Goal: Task Accomplishment & Management: Complete application form

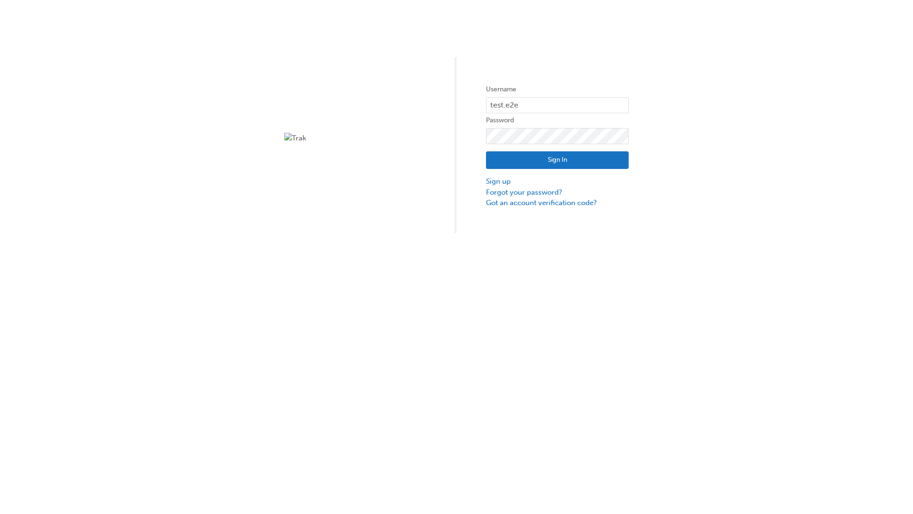
type input "test.e2e.user31"
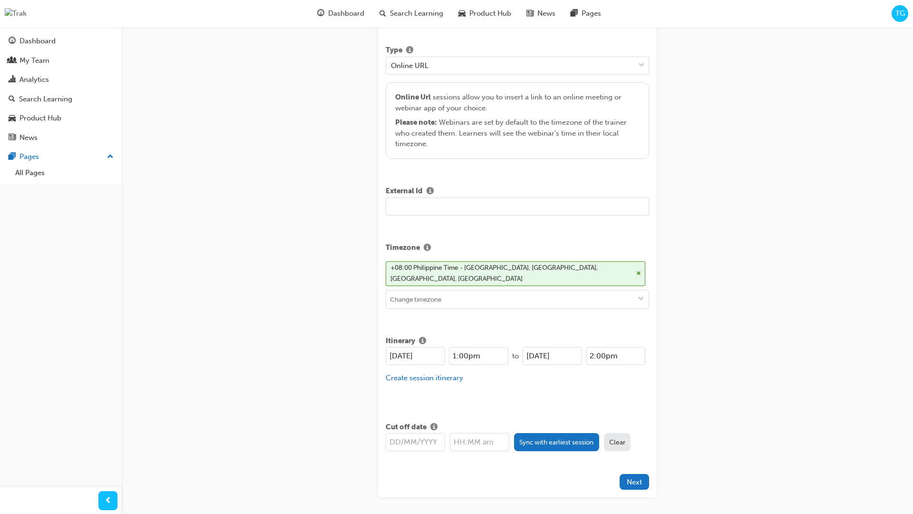
type input "Title for testing purposes"
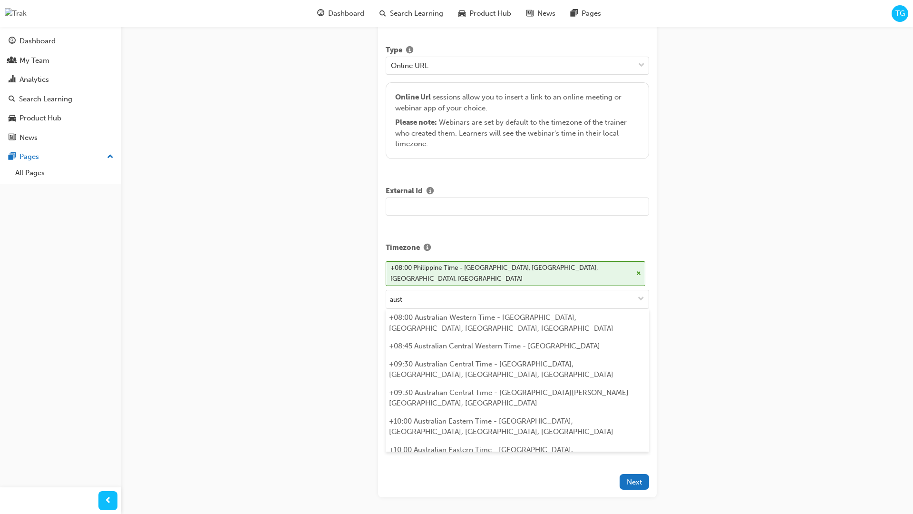
scroll to position [207, 0]
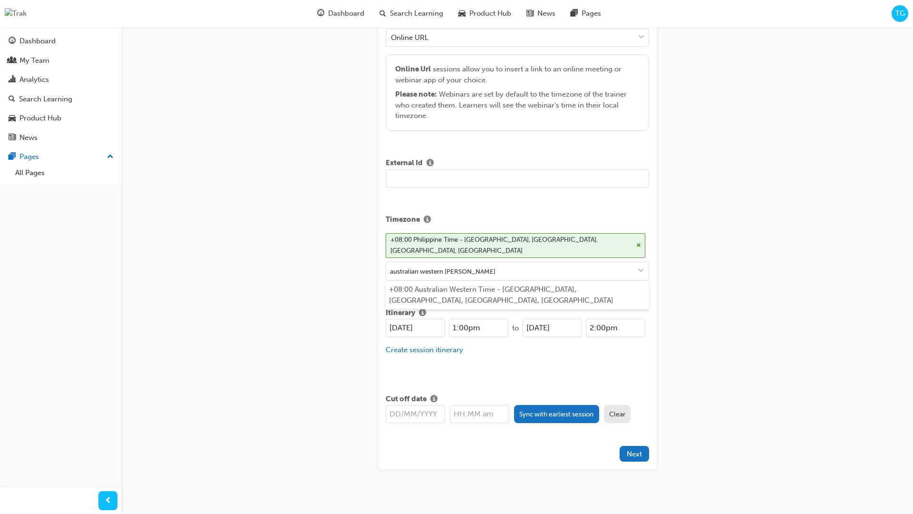
type input "australian western time"
type input "[DATE]"
type input "1:00pm"
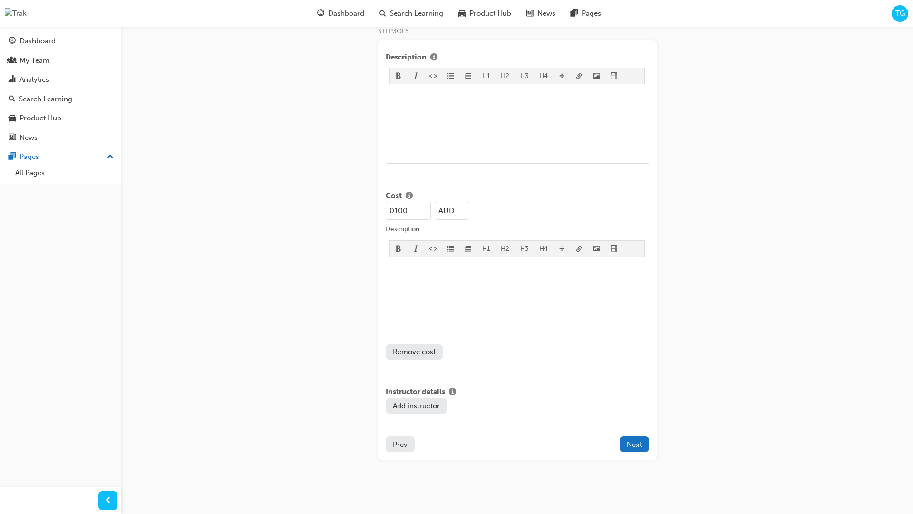
type input "100"
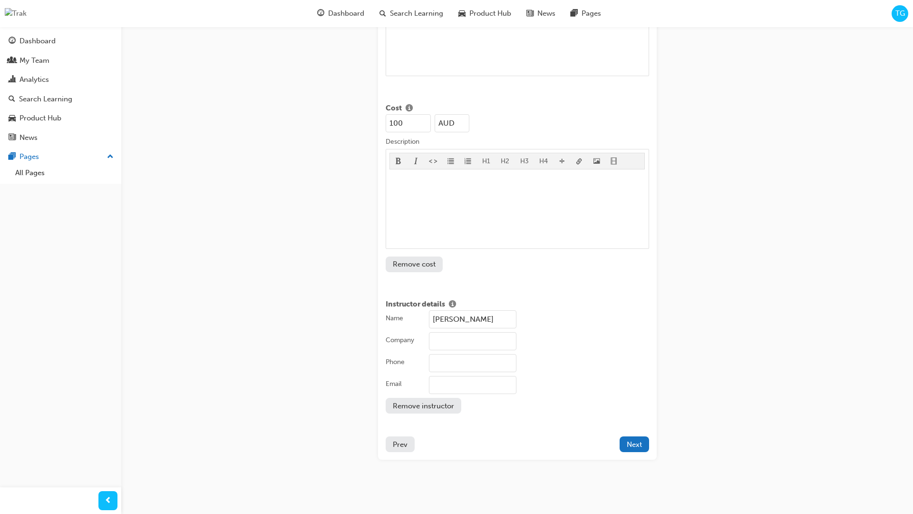
type input "[PERSON_NAME]"
type input "Test corporation"
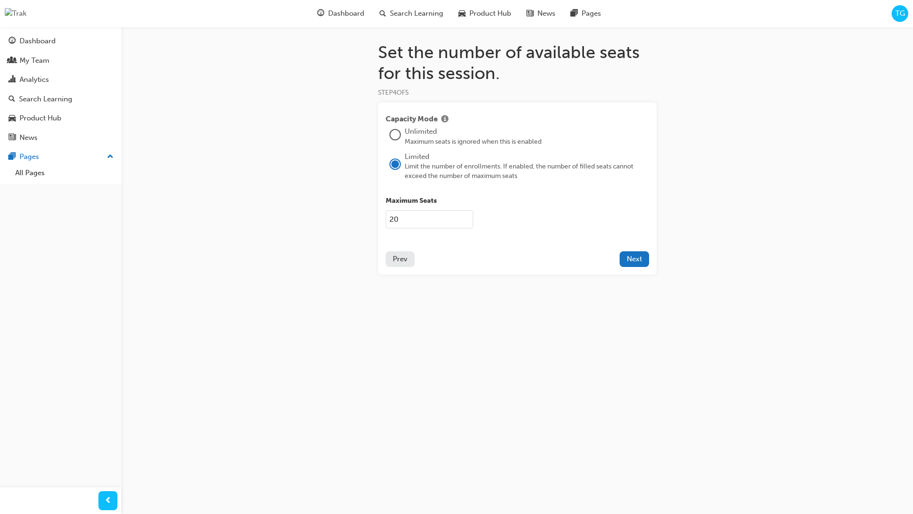
type input "2021"
